Goal: Transaction & Acquisition: Purchase product/service

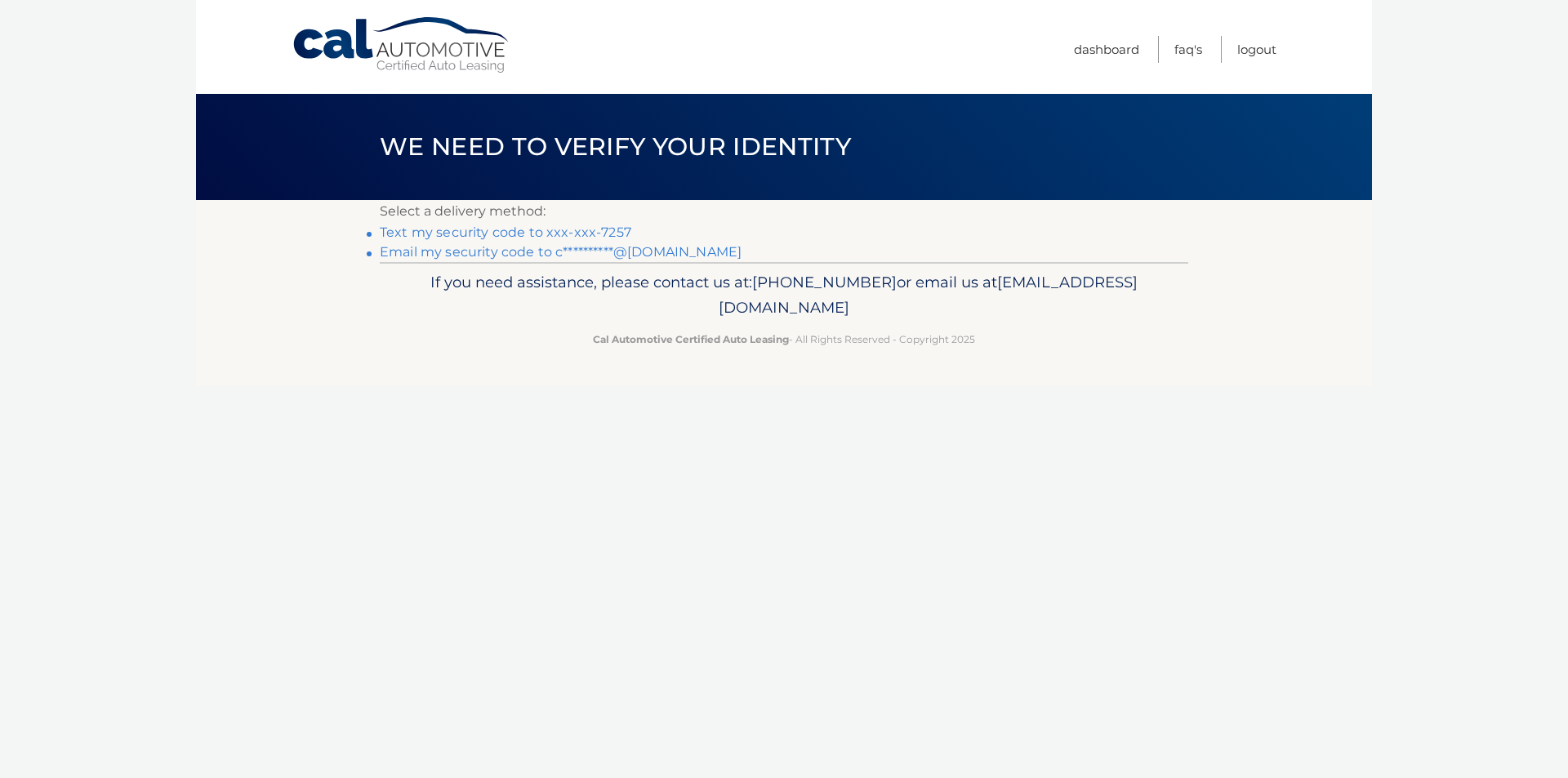
click at [522, 231] on link "Text my security code to xxx-xxx-7257" at bounding box center [505, 232] width 251 height 15
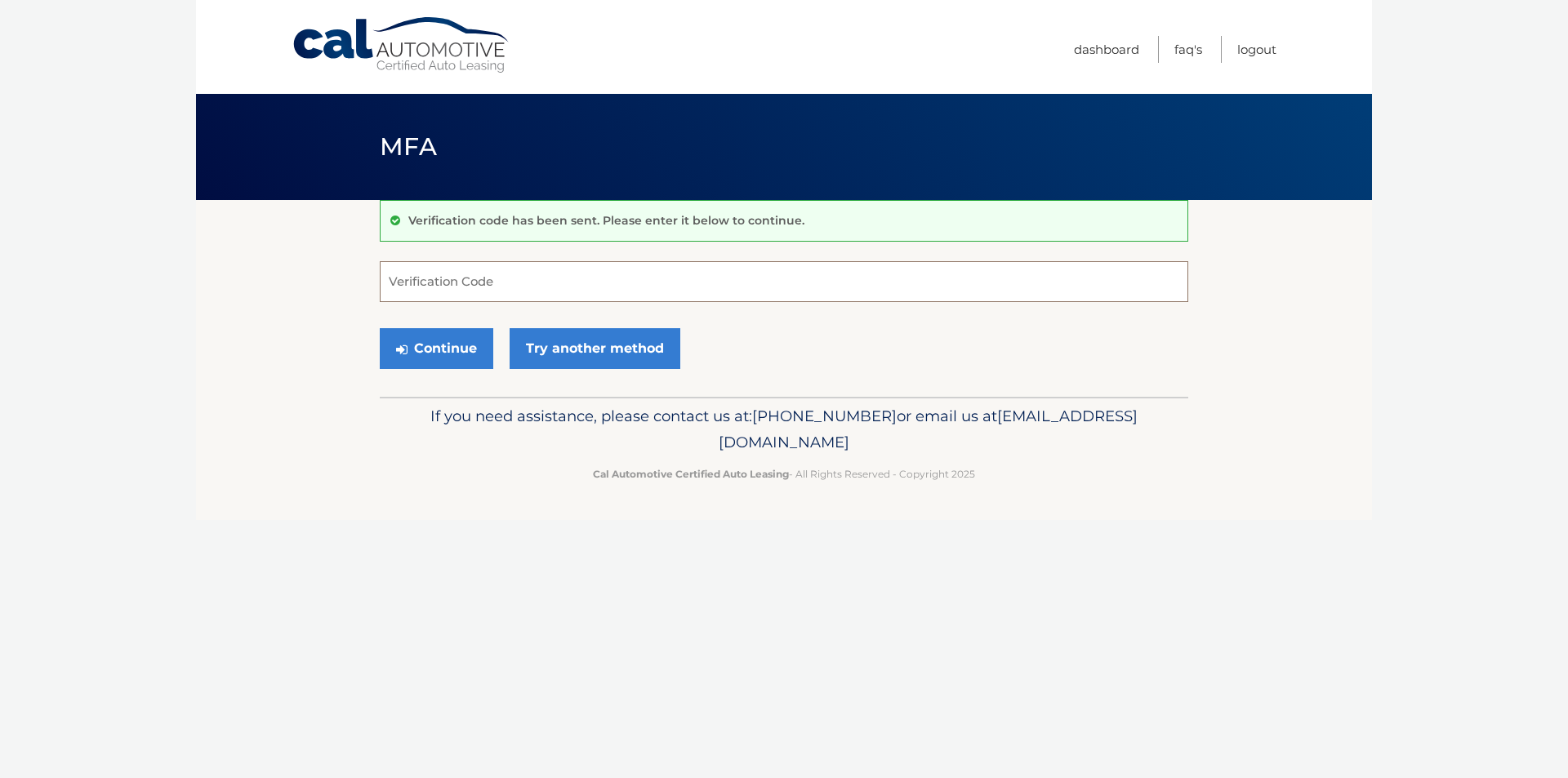
click at [525, 275] on input "Verification Code" at bounding box center [784, 282] width 809 height 41
type input "927051"
click at [454, 352] on button "Continue" at bounding box center [436, 349] width 113 height 41
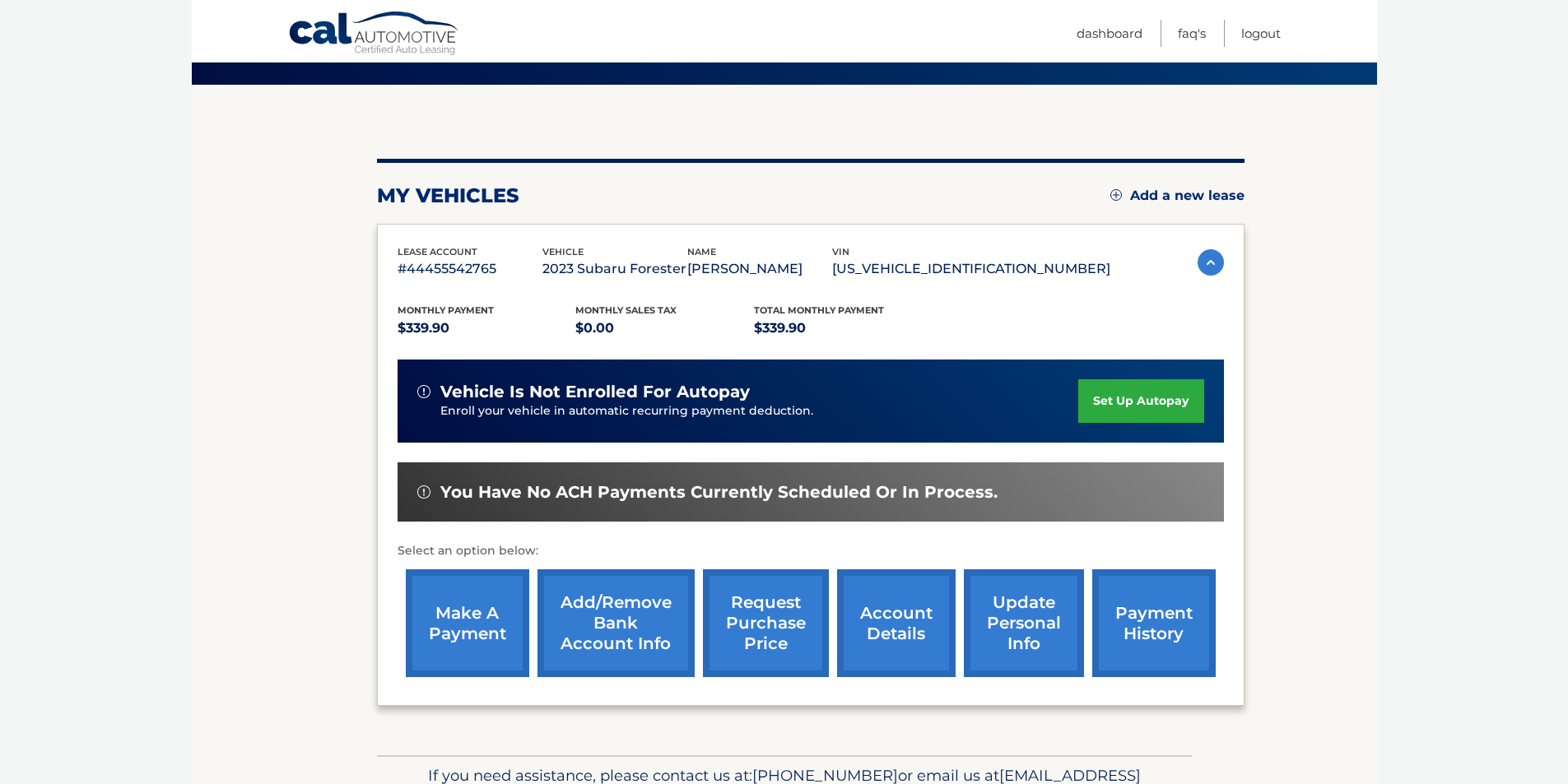
scroll to position [165, 0]
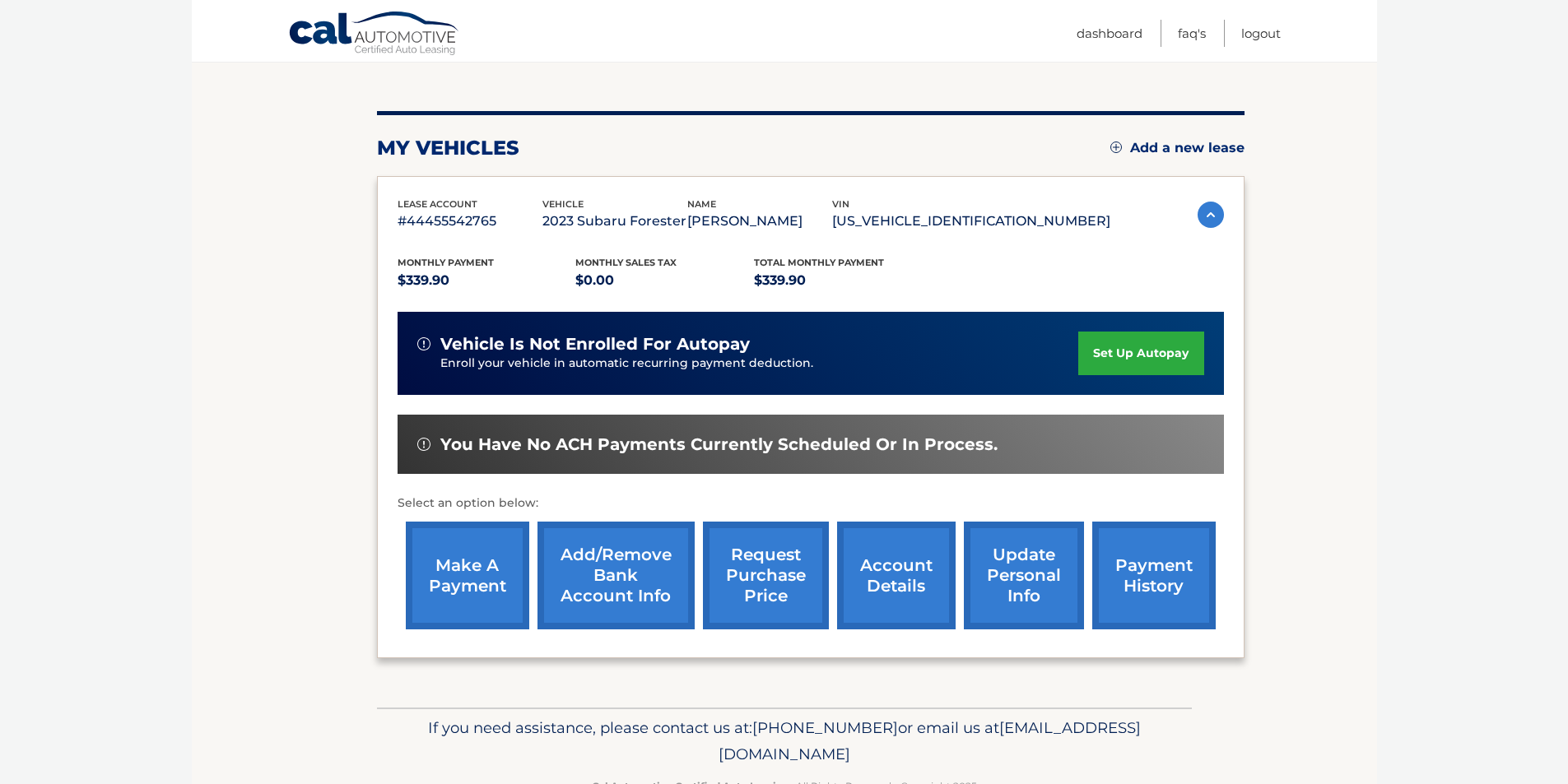
click at [459, 568] on link "make a payment" at bounding box center [468, 576] width 124 height 108
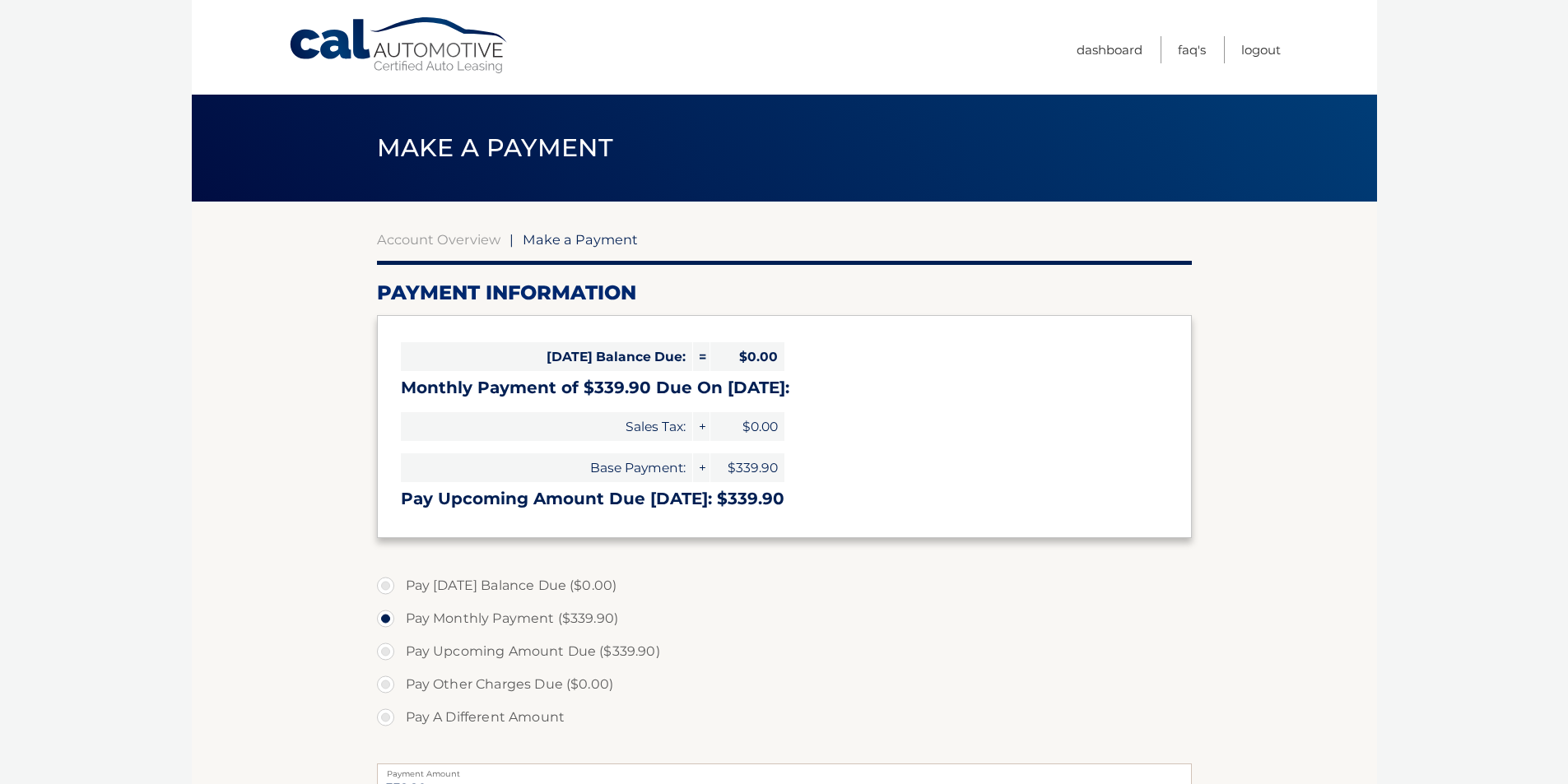
select select "YTFlOGY2NmQtOWMwMy00NmMzLTk5ZTQtMDljZmY0MmE0ZmVj"
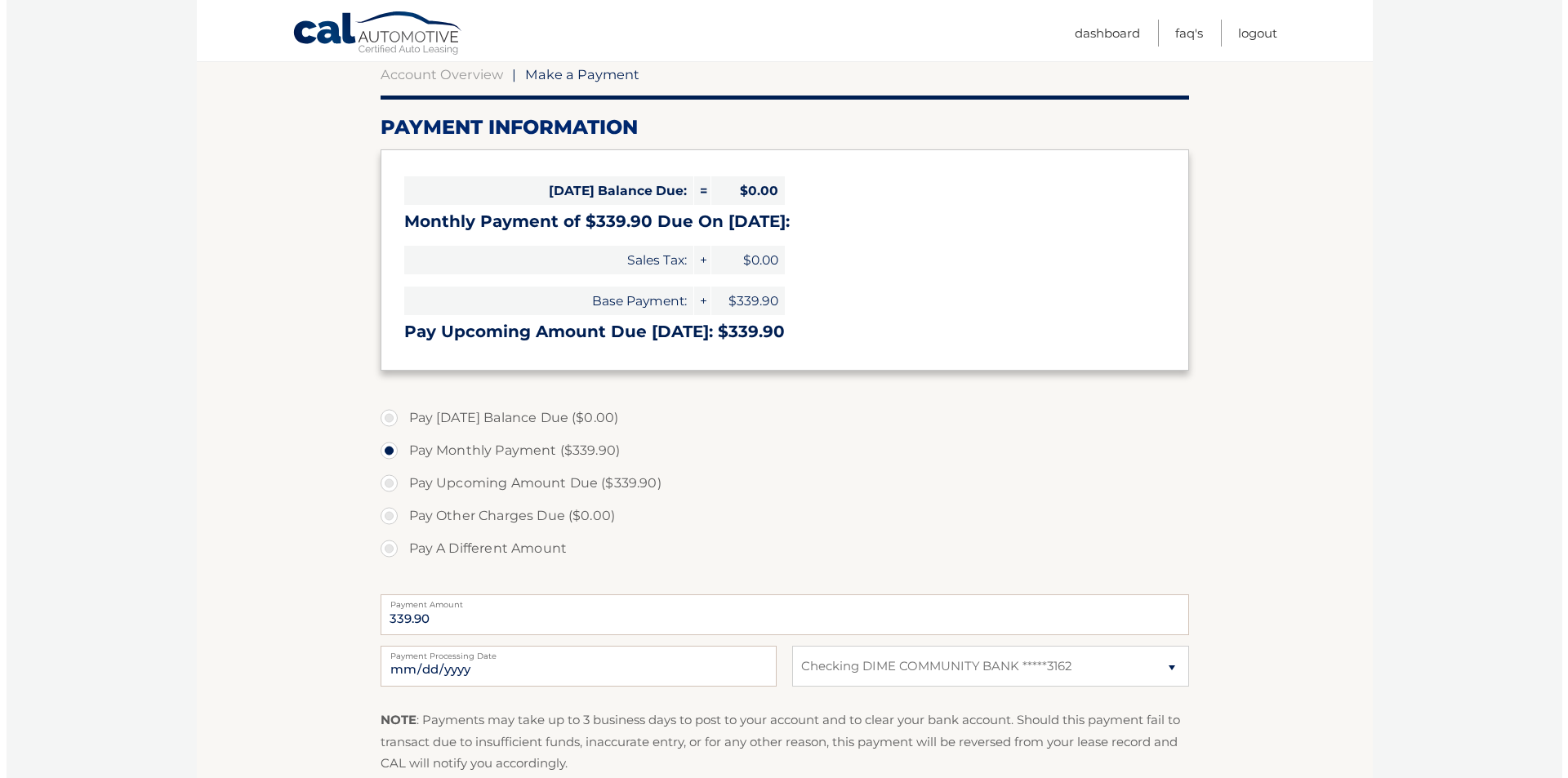
scroll to position [245, 0]
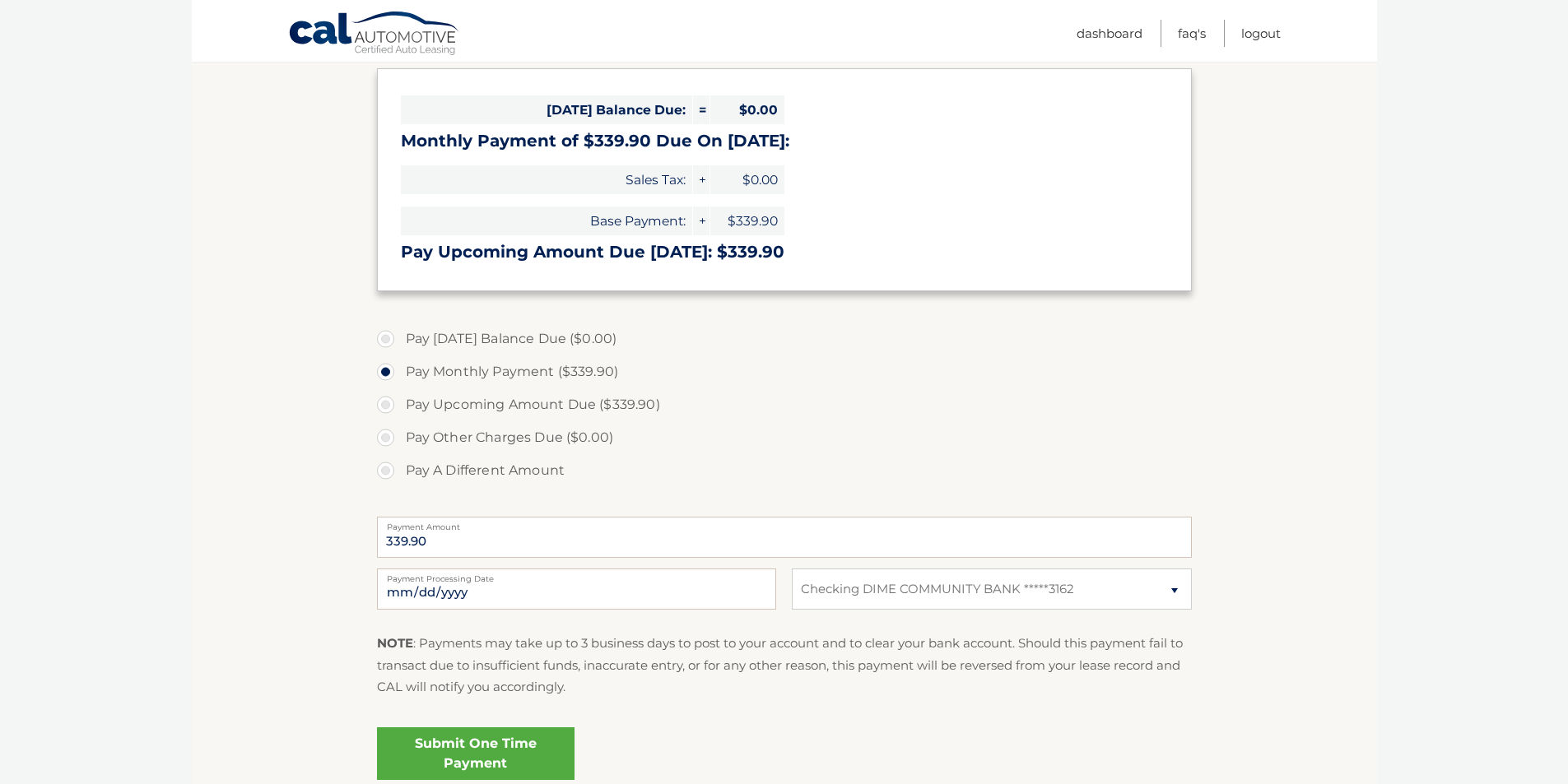
click at [593, 576] on label "Payment Processing Date" at bounding box center [576, 575] width 399 height 13
click at [593, 576] on input "2025-10-07" at bounding box center [576, 589] width 399 height 41
click at [594, 576] on label "Payment Processing Date" at bounding box center [576, 575] width 399 height 13
click at [594, 576] on input "2025-10-07" at bounding box center [576, 589] width 399 height 41
click at [806, 481] on label "Pay A Different Amount" at bounding box center [784, 470] width 815 height 33
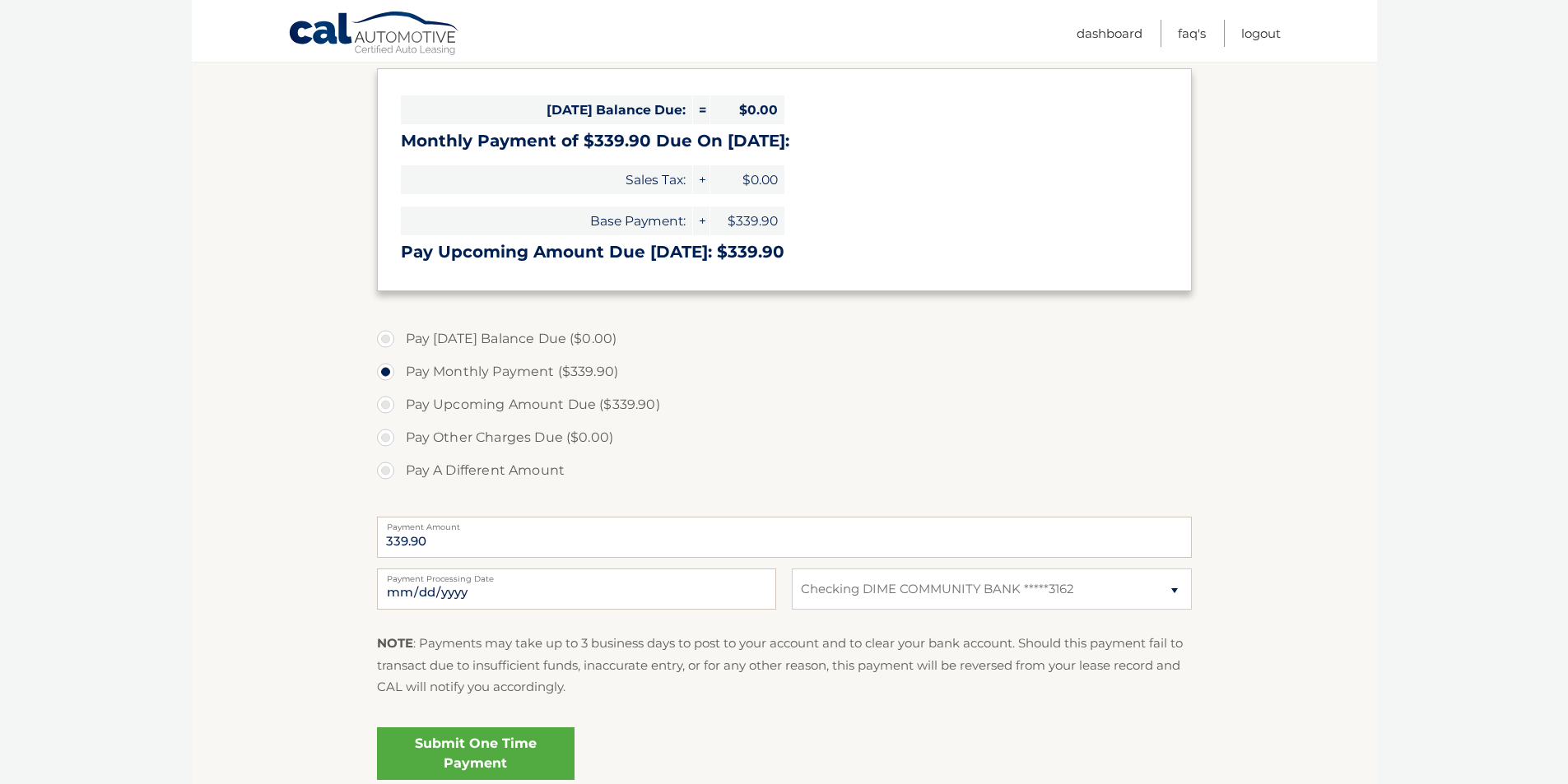
click at [400, 480] on input "Pay A Different Amount" at bounding box center [391, 467] width 16 height 27
radio input "true"
click at [391, 405] on label "Pay Upcoming Amount Due ($339.90)" at bounding box center [784, 405] width 815 height 33
click at [391, 405] on input "Pay Upcoming Amount Due ($339.90)" at bounding box center [391, 401] width 16 height 27
radio input "true"
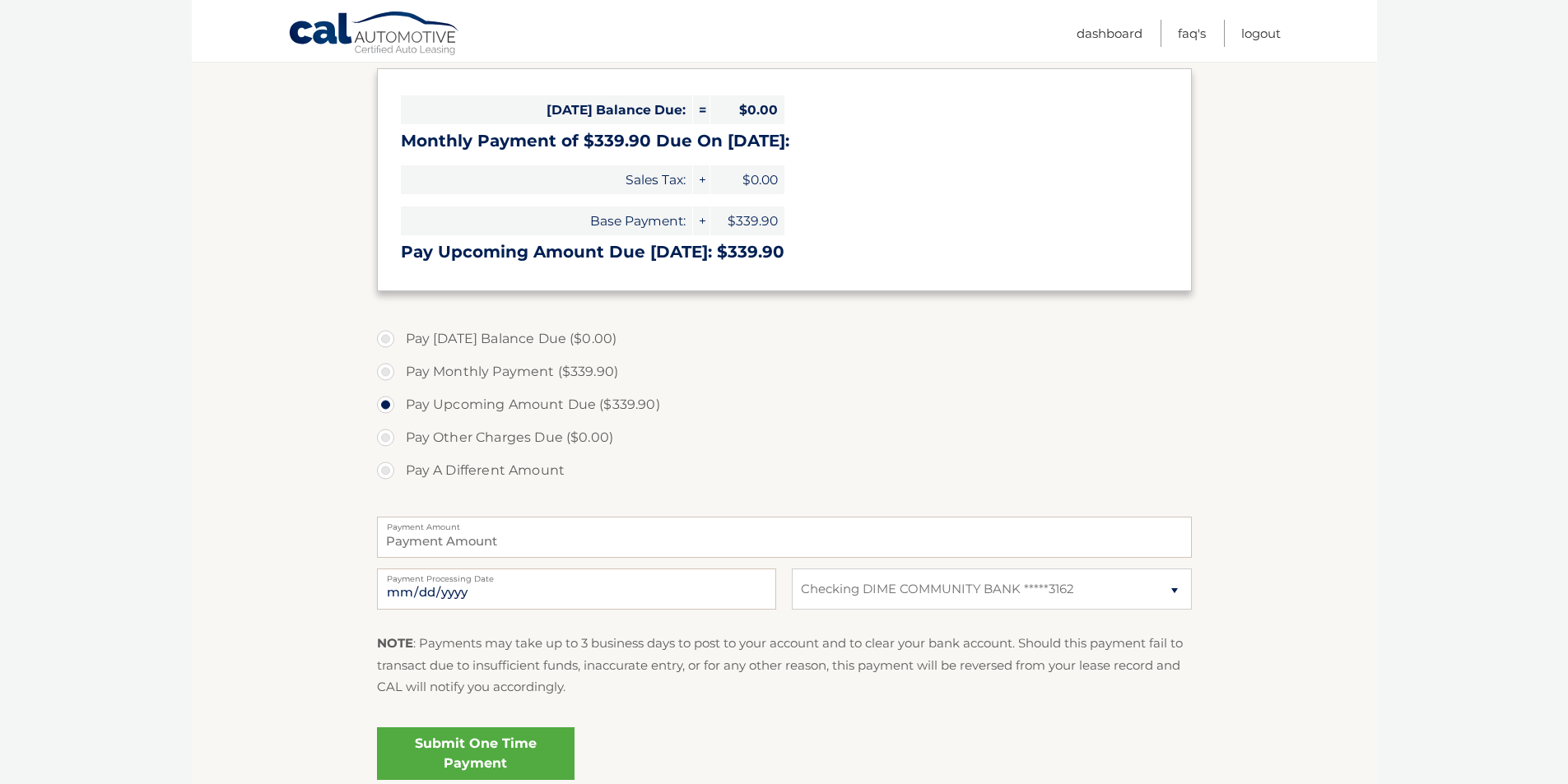
type input "339.90"
click at [510, 751] on link "Submit One Time Payment" at bounding box center [475, 753] width 197 height 52
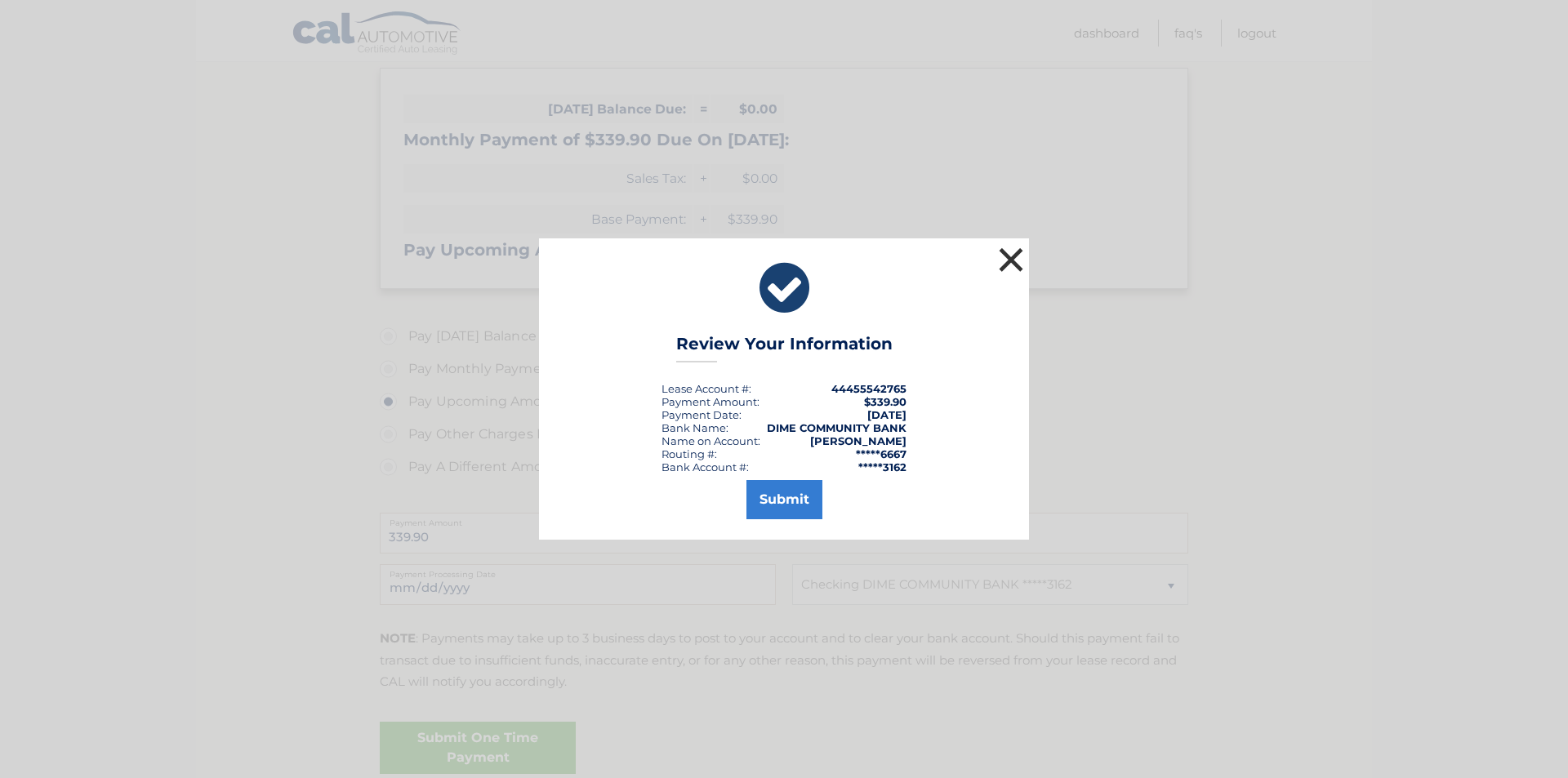
click at [1012, 258] on button "×" at bounding box center [1010, 260] width 32 height 32
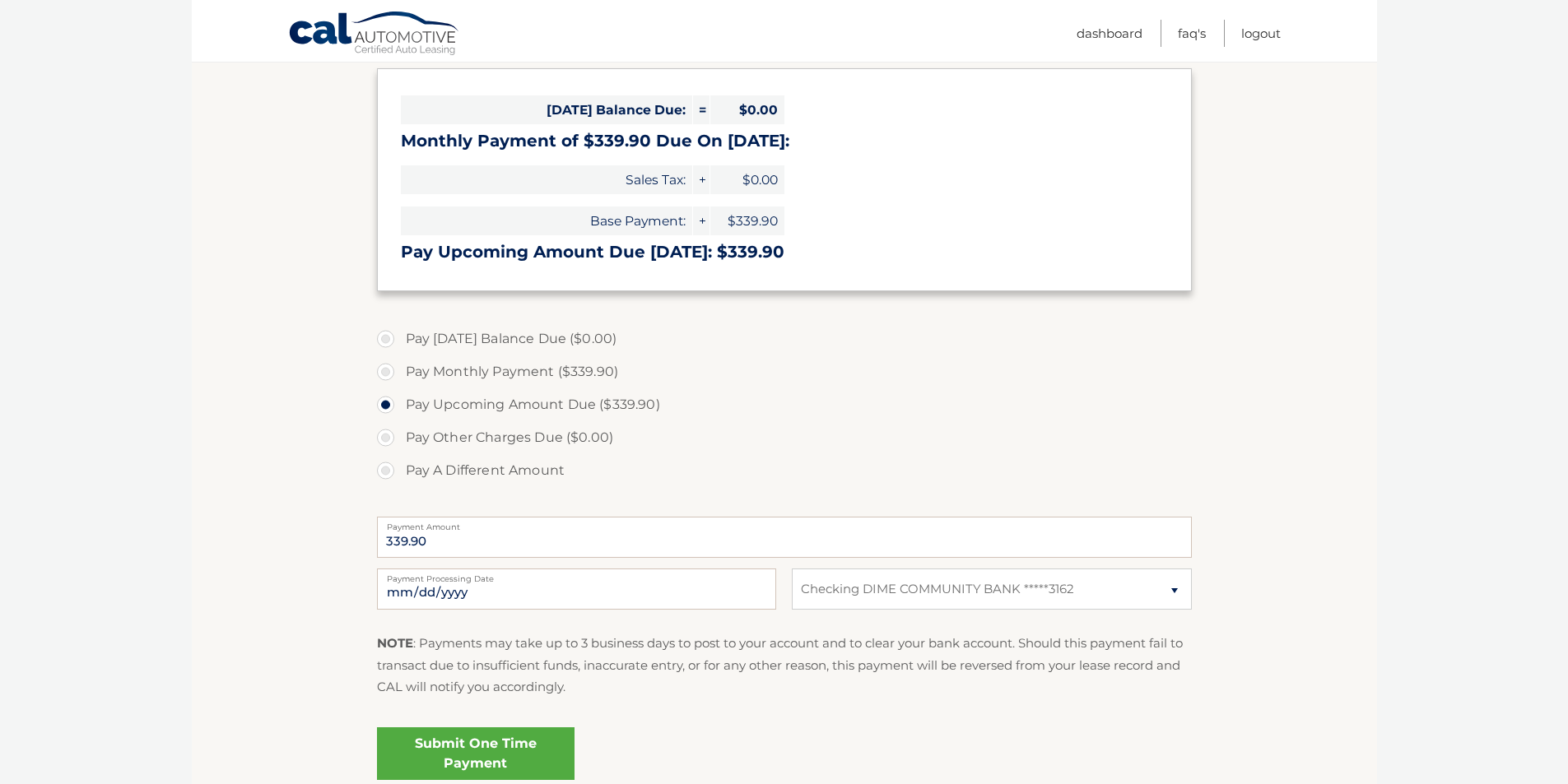
click at [415, 580] on label "Payment Processing Date" at bounding box center [576, 575] width 399 height 13
click at [415, 580] on input "2025-10-07" at bounding box center [576, 589] width 399 height 41
drag, startPoint x: 445, startPoint y: 586, endPoint x: 507, endPoint y: 585, distance: 62.0
click at [450, 586] on input "2025-10-07" at bounding box center [576, 589] width 399 height 41
click at [507, 585] on input "2025-10-07" at bounding box center [576, 589] width 399 height 41
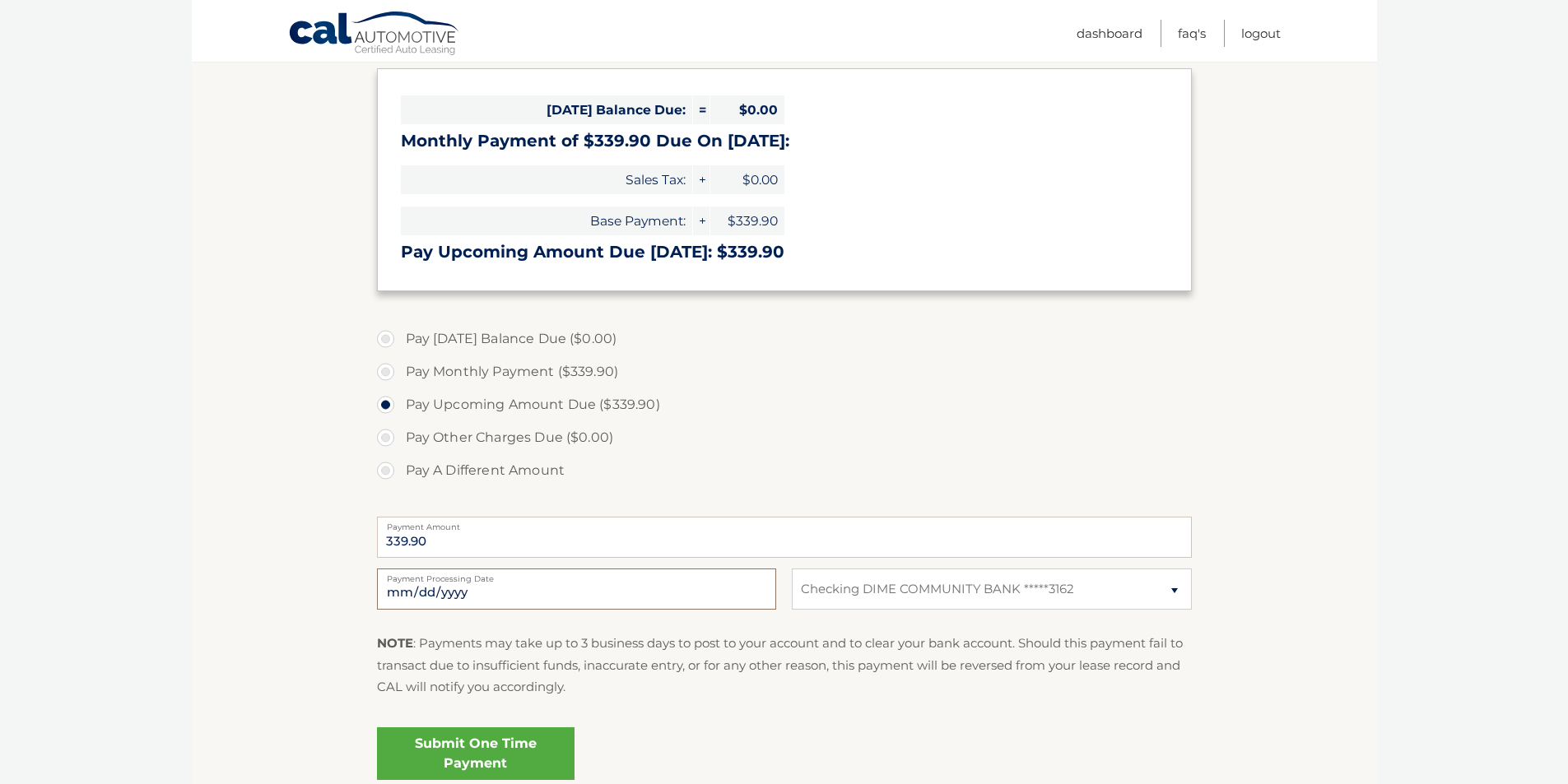
drag, startPoint x: 507, startPoint y: 585, endPoint x: 499, endPoint y: 581, distance: 8.9
click at [507, 585] on input "2025-10-07" at bounding box center [576, 589] width 399 height 41
click at [444, 579] on label "Payment Processing Date" at bounding box center [576, 575] width 399 height 13
click at [444, 579] on input "2025-10-07" at bounding box center [576, 589] width 399 height 41
click at [444, 579] on label "Payment Processing Date" at bounding box center [576, 575] width 399 height 13
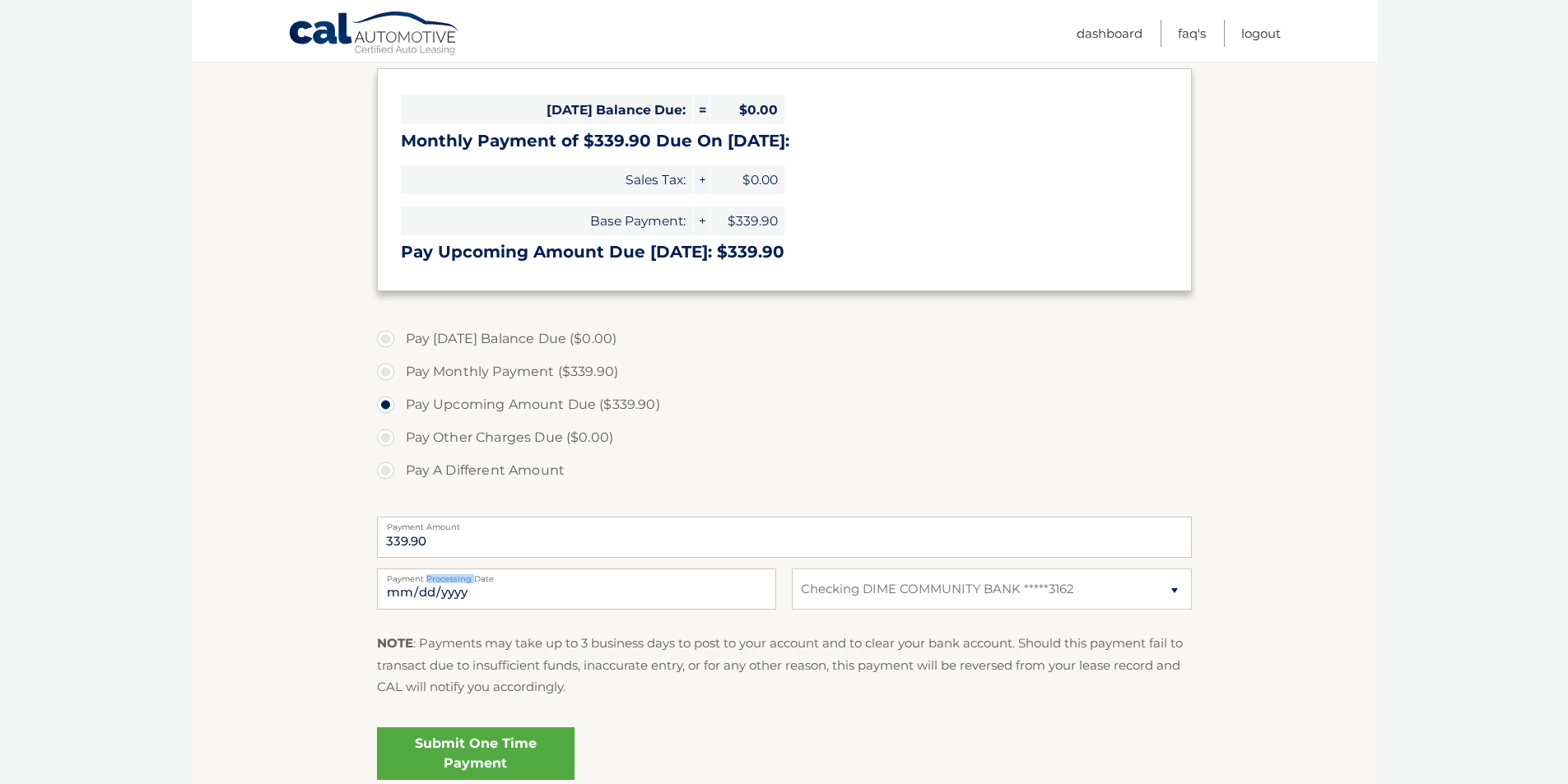
click at [444, 579] on input "2025-10-07" at bounding box center [576, 589] width 399 height 41
click at [444, 579] on label "Payment Processing Date" at bounding box center [576, 575] width 399 height 13
click at [444, 579] on input "2025-10-07" at bounding box center [576, 589] width 399 height 41
click at [456, 586] on input "2025-10-07" at bounding box center [576, 589] width 399 height 41
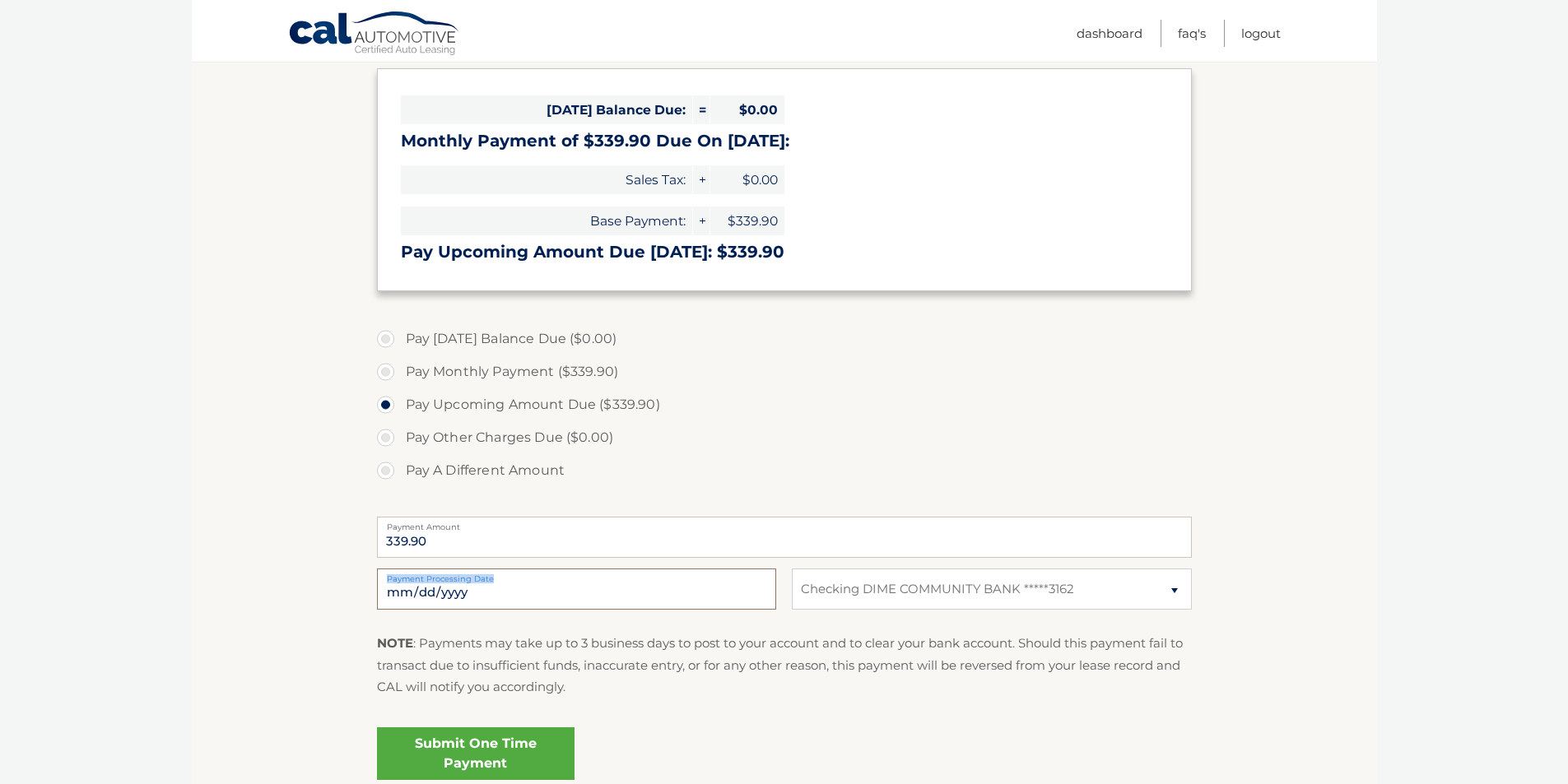
click at [456, 586] on input "2025-10-07" at bounding box center [576, 589] width 399 height 41
type input "2025-10-10"
click at [445, 591] on input "2025-10-10" at bounding box center [576, 589] width 399 height 41
drag, startPoint x: 515, startPoint y: 592, endPoint x: 524, endPoint y: 609, distance: 19.2
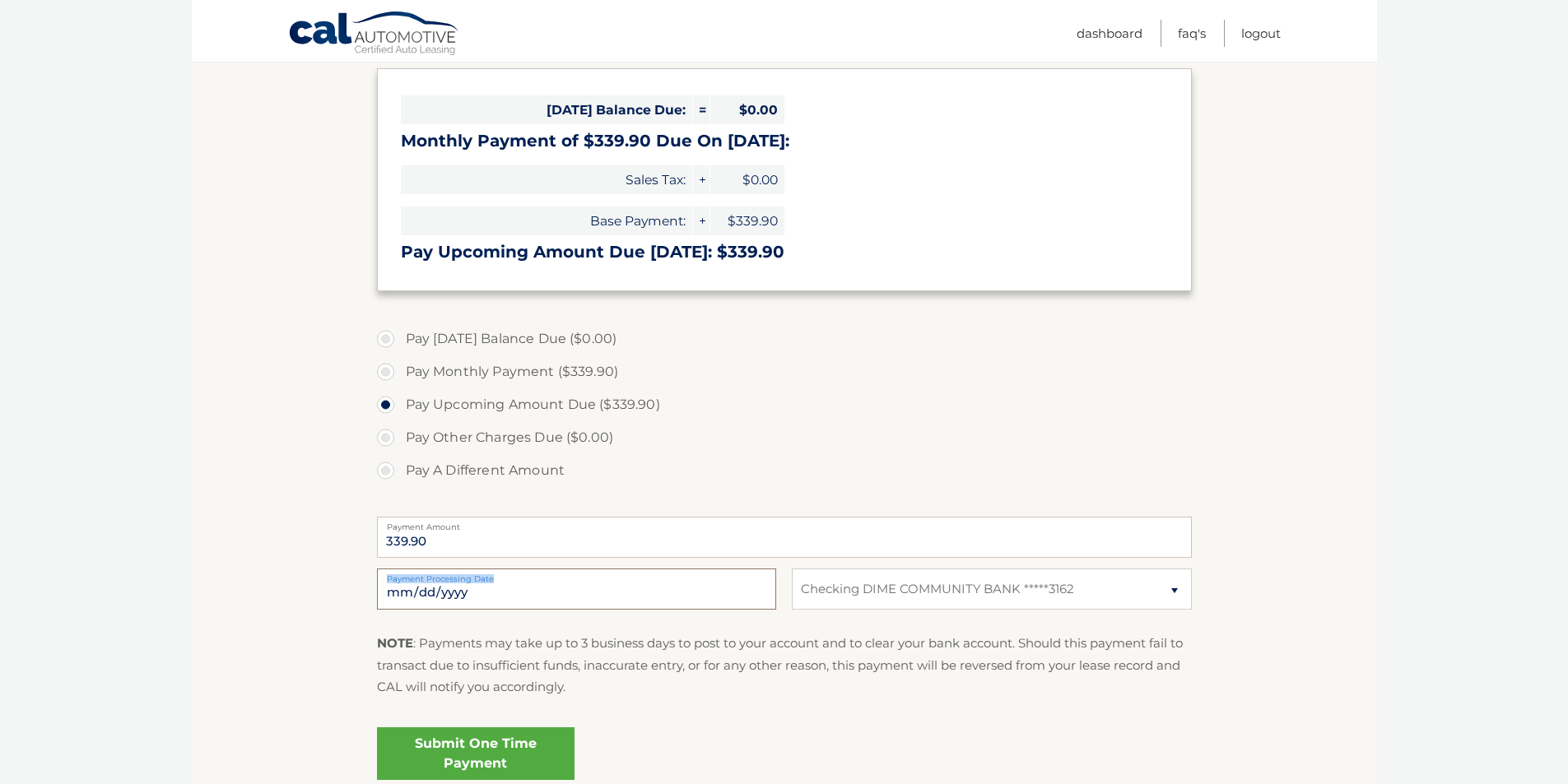
click at [515, 592] on input "2025-10-10" at bounding box center [576, 589] width 399 height 41
click at [494, 743] on link "Submit One Time Payment" at bounding box center [475, 753] width 197 height 52
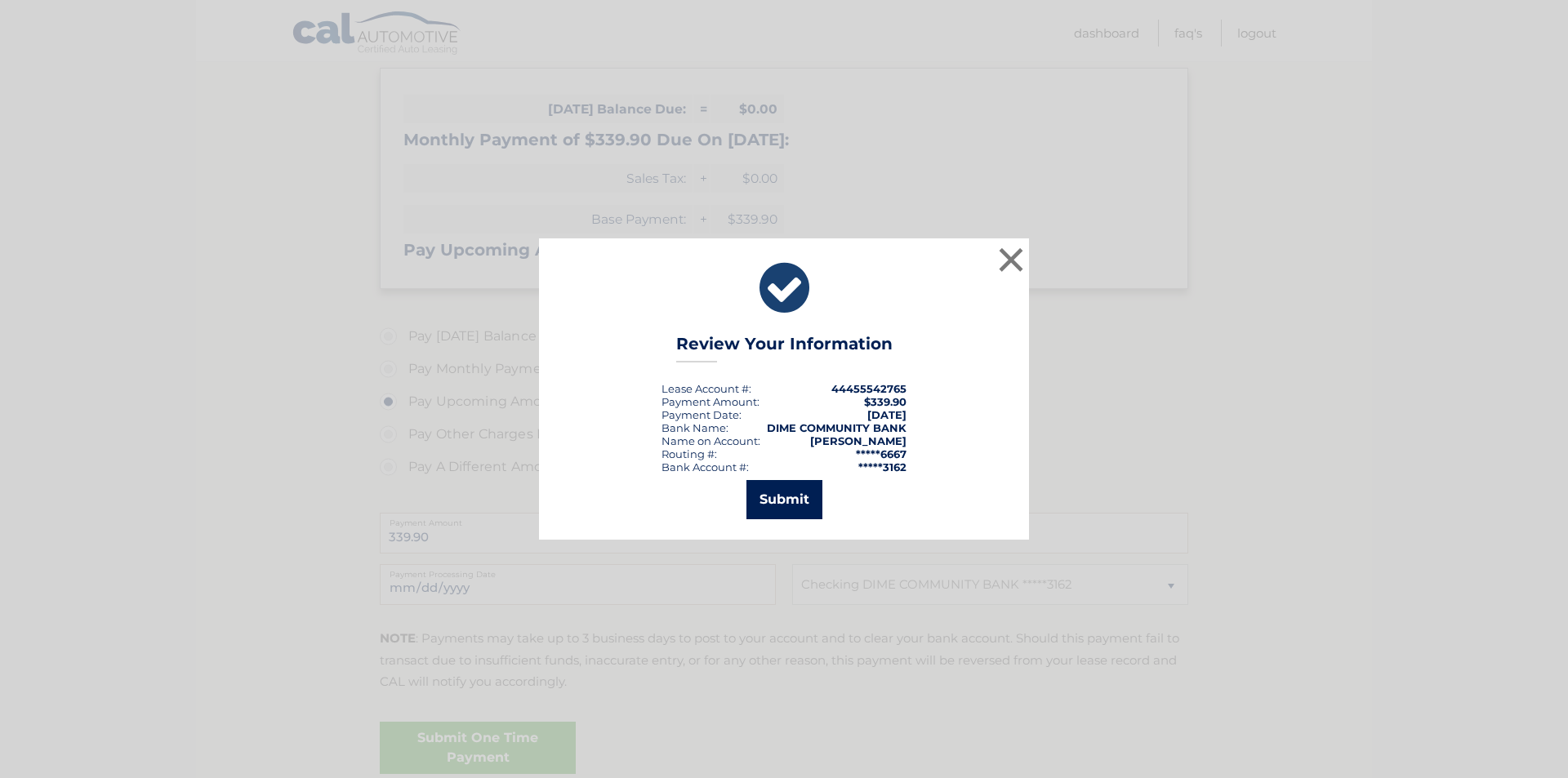
click at [780, 495] on button "Submit" at bounding box center [784, 500] width 76 height 39
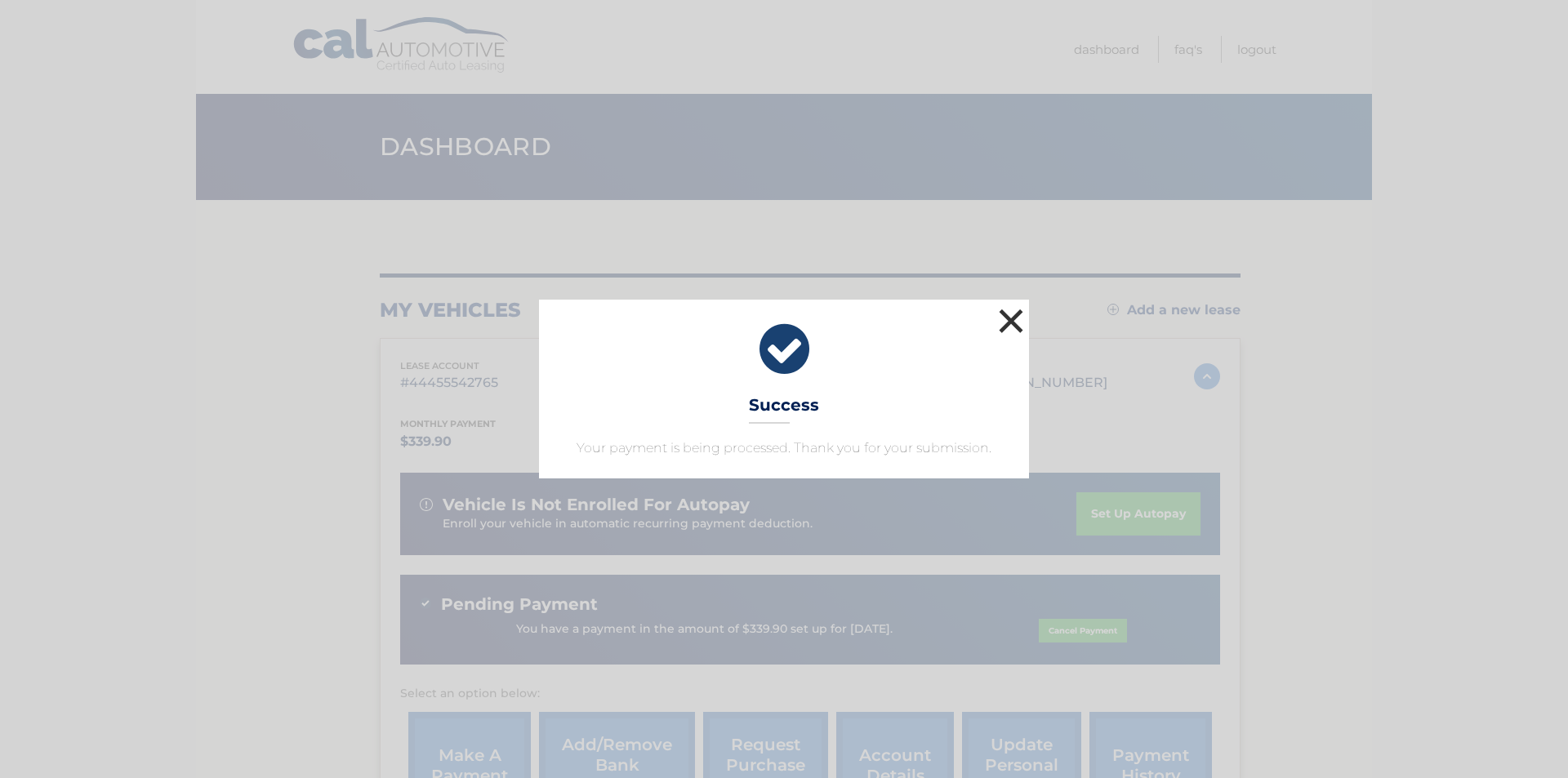
click at [1004, 311] on button "×" at bounding box center [1010, 321] width 32 height 32
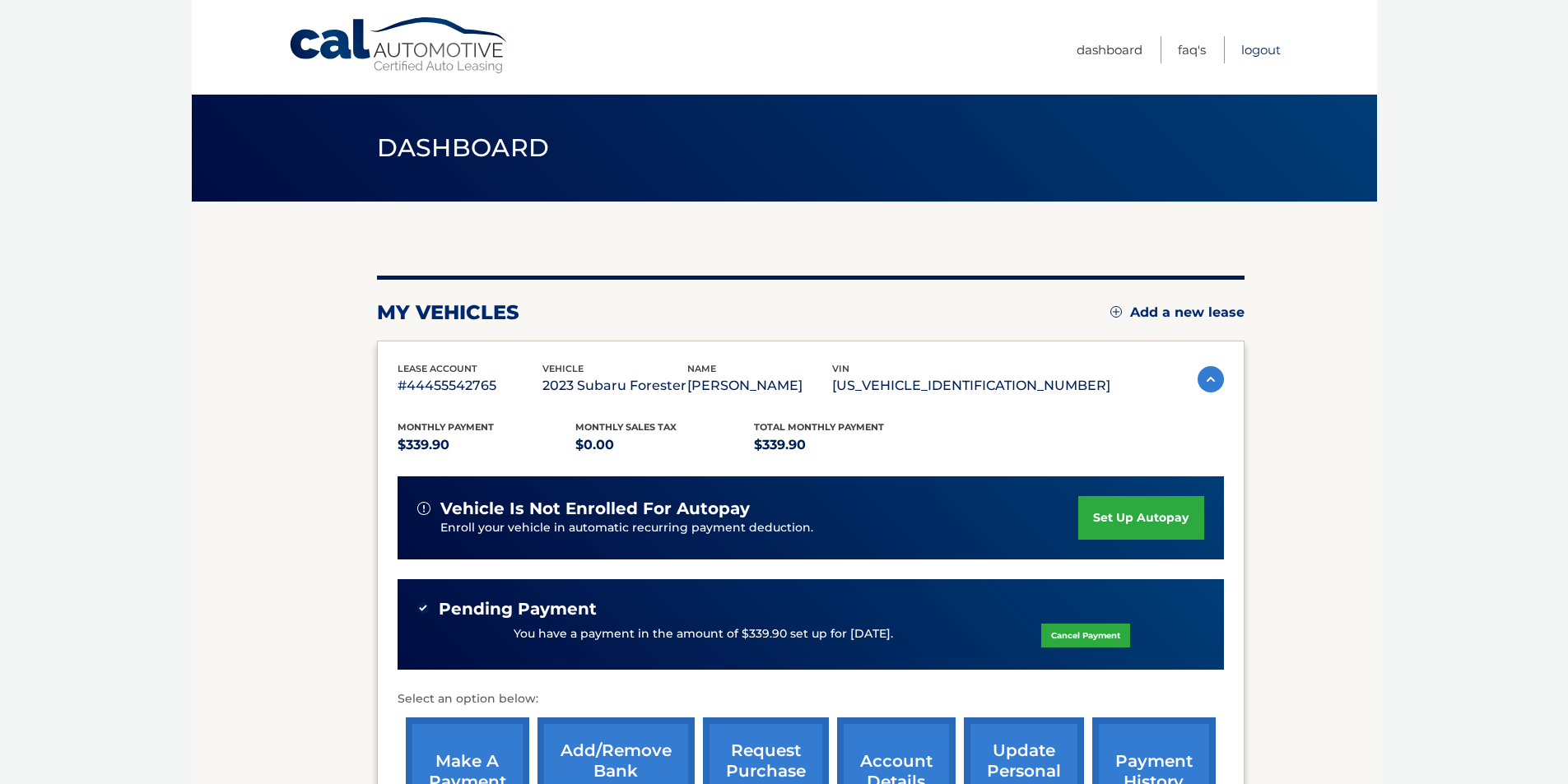
click at [1255, 48] on link "Logout" at bounding box center [1262, 50] width 39 height 27
